Goal: Information Seeking & Learning: Compare options

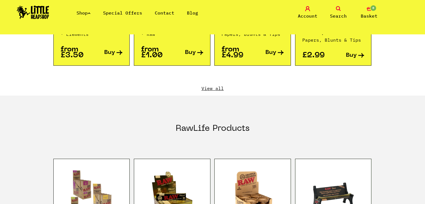
scroll to position [662, 0]
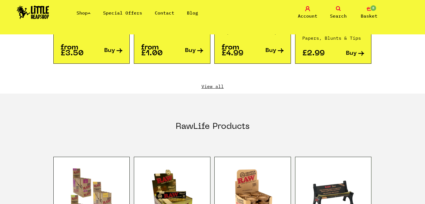
click at [217, 83] on link "View all" at bounding box center [212, 86] width 318 height 6
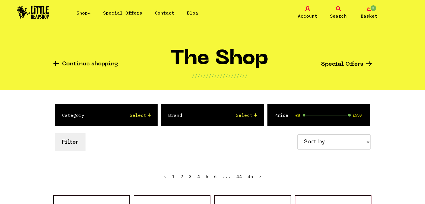
click at [340, 8] on icon at bounding box center [338, 8] width 5 height 5
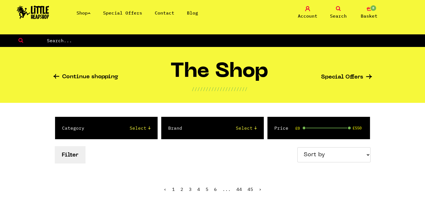
click at [272, 40] on input "text" at bounding box center [235, 40] width 378 height 7
type input "510"
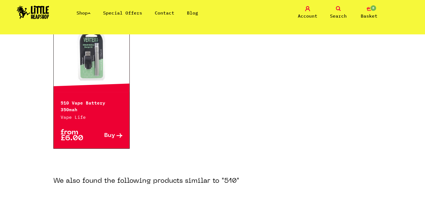
scroll to position [117, 0]
click at [78, 65] on link at bounding box center [92, 54] width 76 height 56
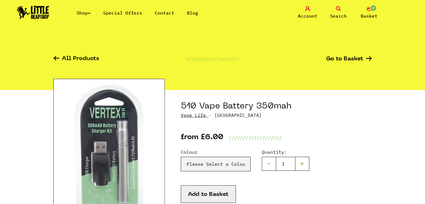
click at [343, 12] on link "Search" at bounding box center [338, 12] width 28 height 13
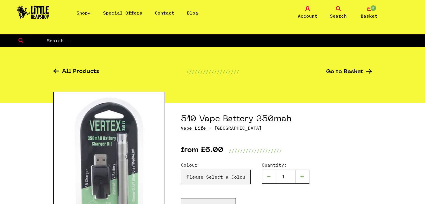
click at [270, 43] on input "text" at bounding box center [235, 40] width 378 height 7
type input "o"
type input "bpong"
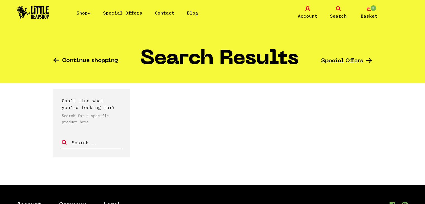
click at [331, 13] on span "Search" at bounding box center [338, 16] width 17 height 7
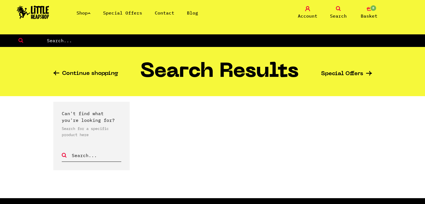
click at [71, 39] on input "text" at bounding box center [235, 40] width 378 height 7
type input "bong"
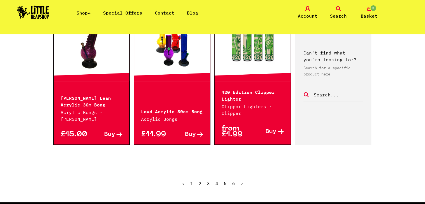
scroll to position [614, 0]
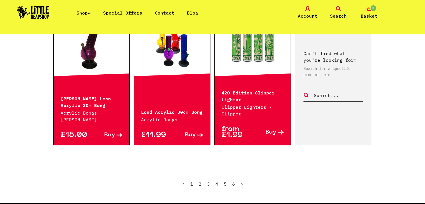
click at [199, 181] on link "2" at bounding box center [199, 184] width 3 height 6
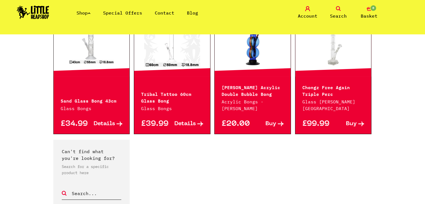
scroll to position [486, 0]
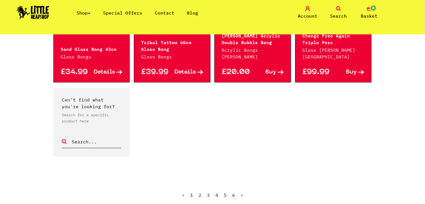
click at [206, 193] on ul "‹ 1 2 3 4 5 6 ›" at bounding box center [212, 199] width 318 height 24
click at [209, 193] on link "3" at bounding box center [208, 195] width 3 height 6
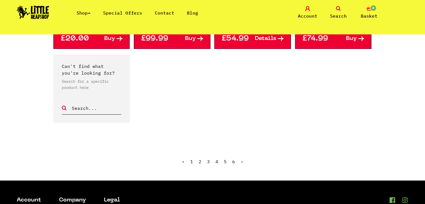
scroll to position [530, 0]
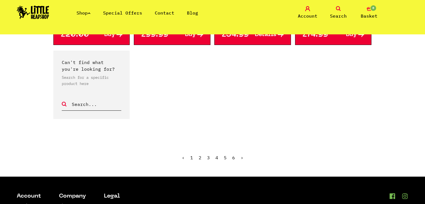
click at [217, 156] on link "4" at bounding box center [216, 158] width 3 height 6
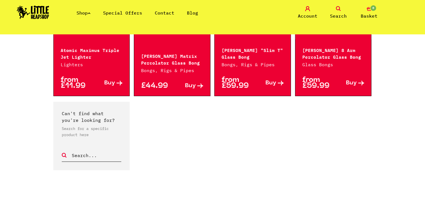
scroll to position [492, 0]
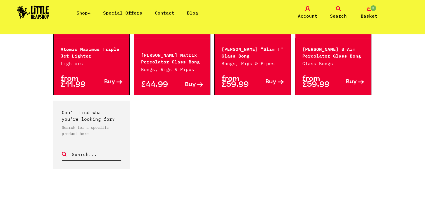
click at [331, 14] on span "Search" at bounding box center [338, 16] width 17 height 7
click at [334, 12] on link "Search" at bounding box center [338, 12] width 28 height 13
click at [339, 7] on icon at bounding box center [338, 8] width 5 height 5
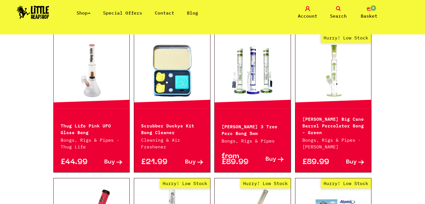
scroll to position [0, 0]
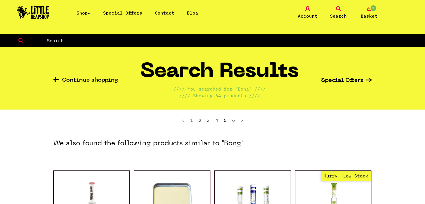
click at [338, 8] on icon at bounding box center [338, 8] width 5 height 5
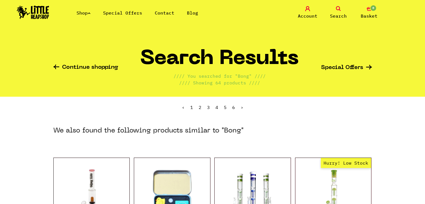
click at [337, 10] on icon at bounding box center [338, 8] width 5 height 5
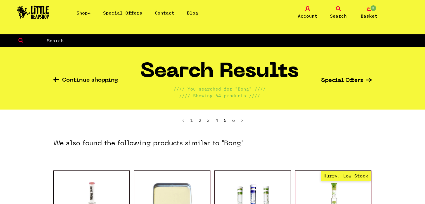
click at [147, 39] on input "text" at bounding box center [235, 40] width 378 height 7
type input "rig"
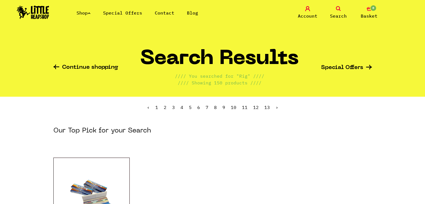
click at [86, 12] on link "Shop" at bounding box center [83, 13] width 14 height 6
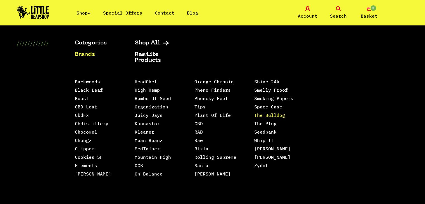
click at [264, 112] on link "The Bulldog" at bounding box center [269, 115] width 31 height 6
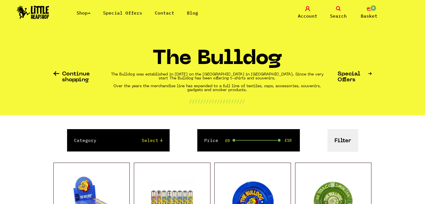
click at [81, 13] on link "Shop" at bounding box center [83, 13] width 14 height 6
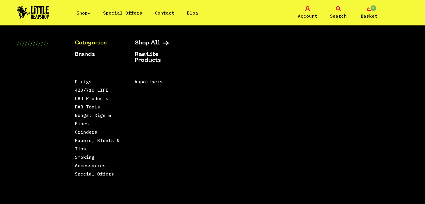
click at [105, 43] on link "Categories" at bounding box center [98, 43] width 46 height 6
click at [85, 162] on link "Smoking Accessories" at bounding box center [90, 161] width 31 height 14
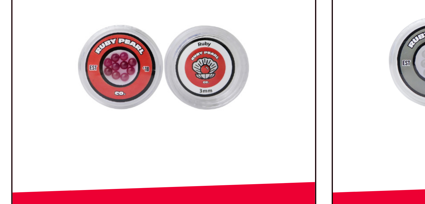
scroll to position [215, 0]
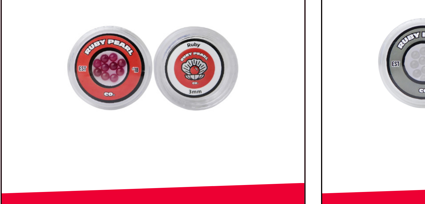
click at [163, 70] on link "Out of Stock Hurry! Low Stock Sorry! Out of Stock!" at bounding box center [172, 58] width 76 height 56
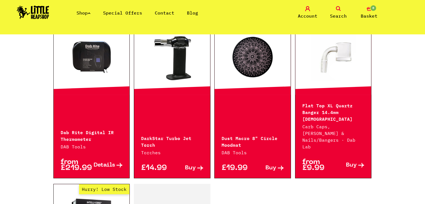
scroll to position [832, 0]
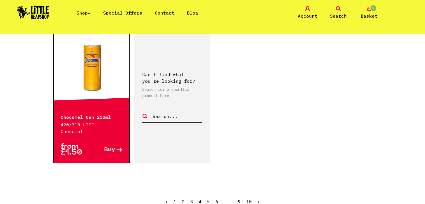
scroll to position [911, 0]
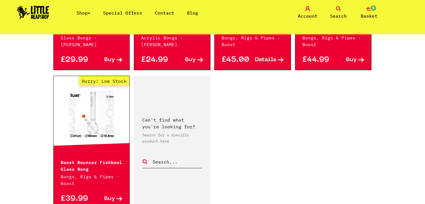
scroll to position [895, 0]
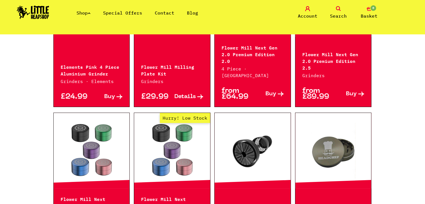
scroll to position [870, 0]
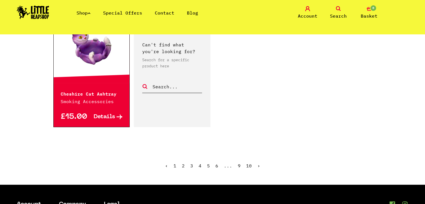
scroll to position [965, 0]
